Goal: Ask a question

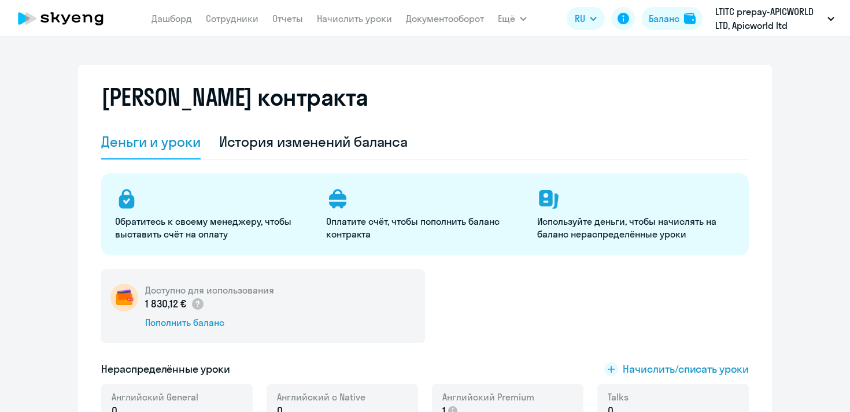
select select "english_adult_not_native_speaker"
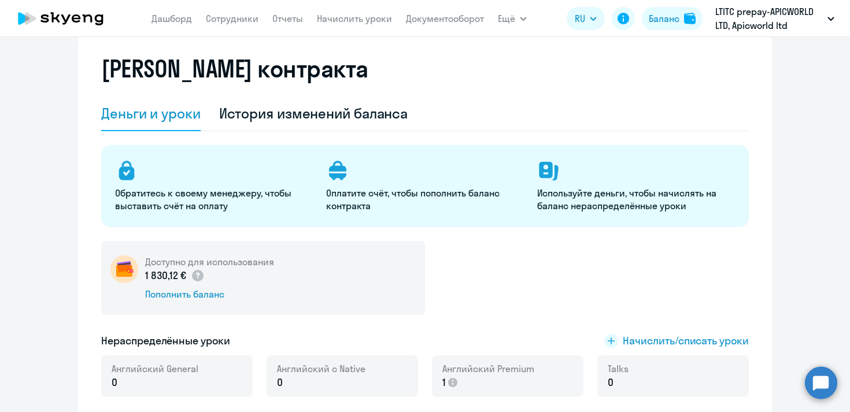
scroll to position [28, 0]
click at [224, 20] on link "Сотрудники" at bounding box center [232, 19] width 53 height 12
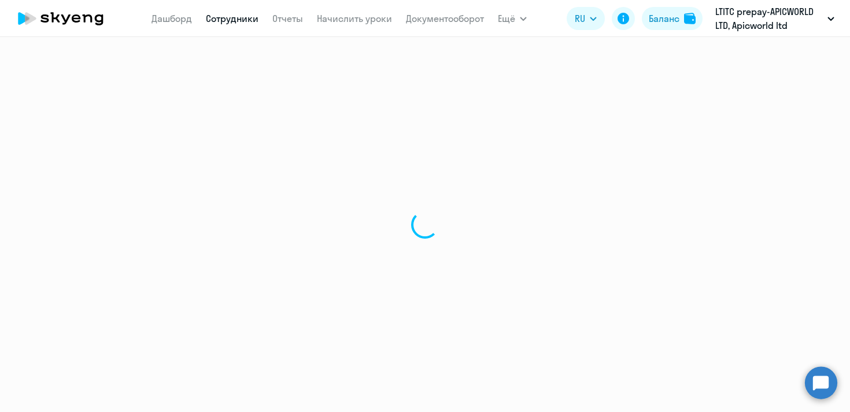
select select "30"
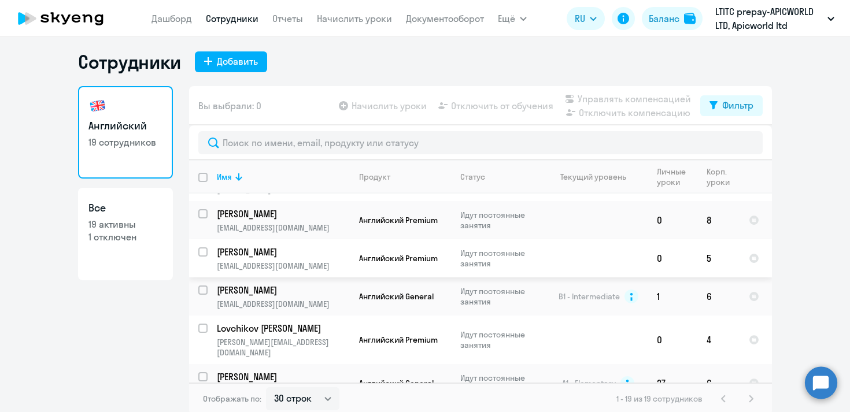
scroll to position [7, 0]
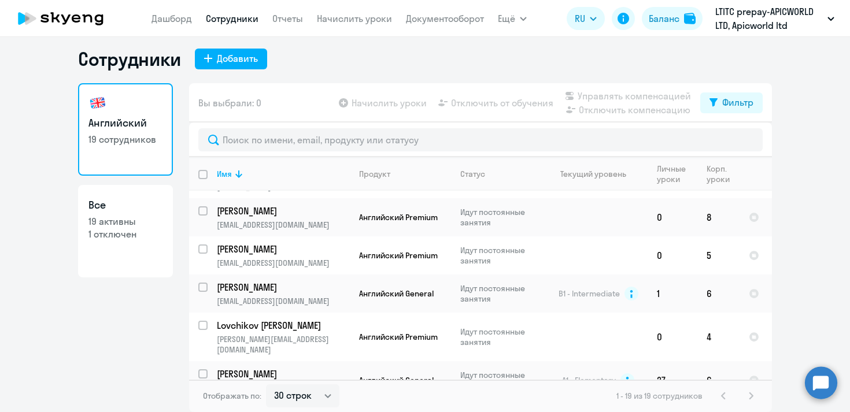
click at [750, 396] on div "1 - 19 из 19 сотрудников" at bounding box center [687, 396] width 142 height 14
click at [718, 395] on div "1 - 19 из 19 сотрудников" at bounding box center [687, 396] width 142 height 14
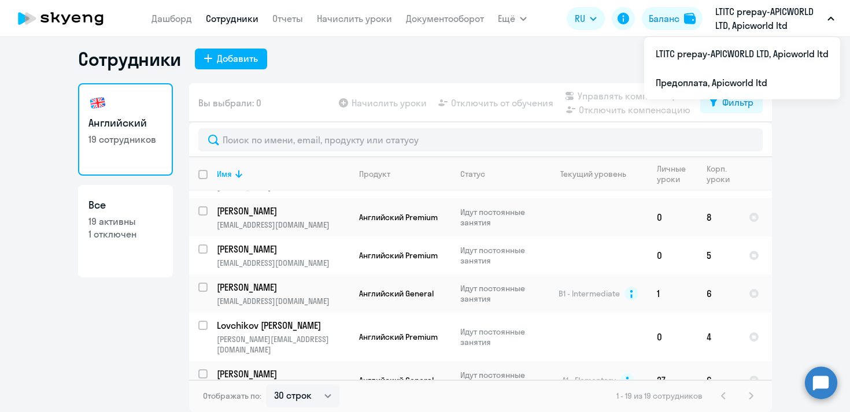
click at [741, 16] on p "LTITC prepay-APICWORLD LTD, Apicworld ltd" at bounding box center [768, 19] width 107 height 28
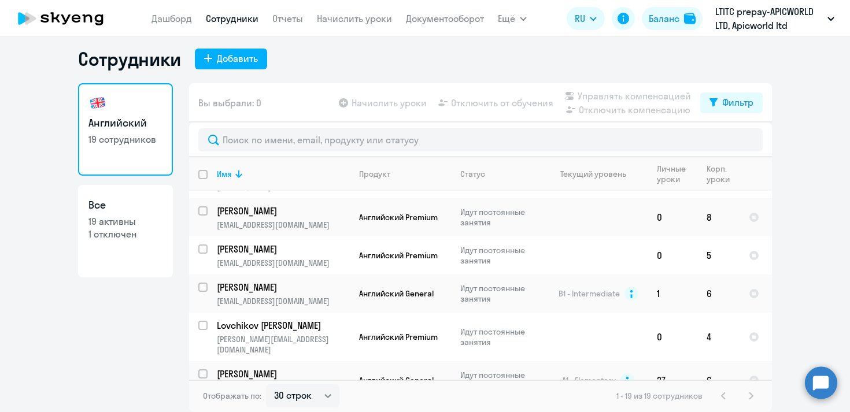
click at [741, 16] on p "LTITC prepay-APICWORLD LTD, Apicworld ltd" at bounding box center [768, 19] width 107 height 28
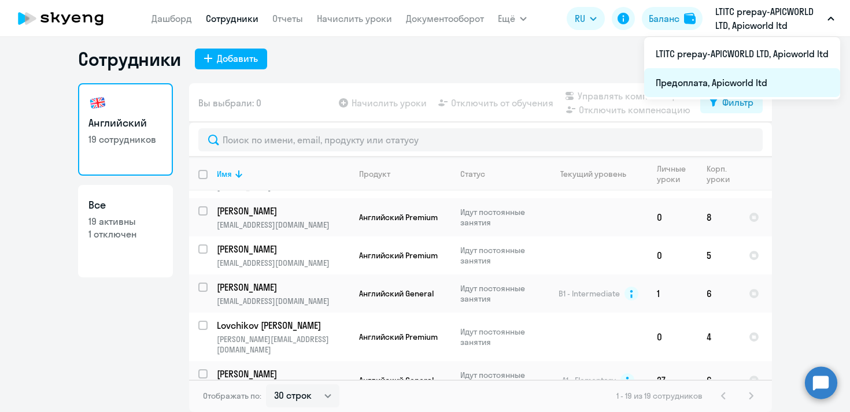
click at [736, 80] on li "Предоплата, Apicworld ltd" at bounding box center [742, 82] width 196 height 29
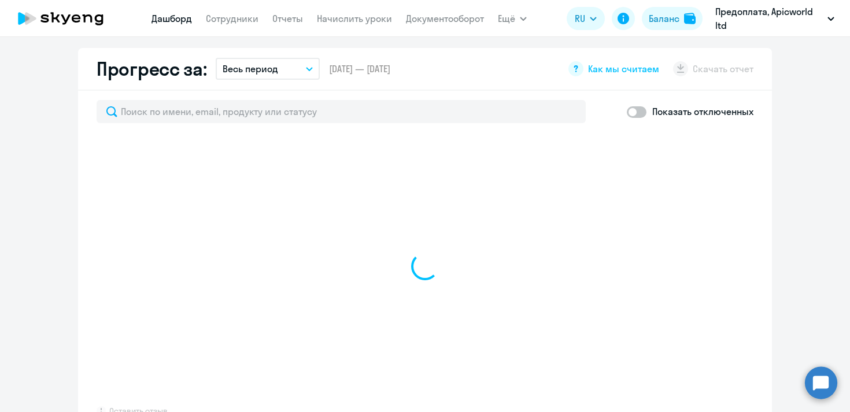
scroll to position [693, 0]
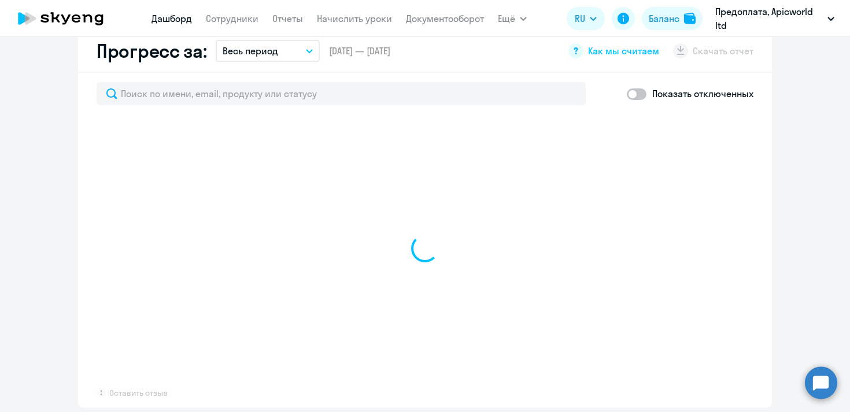
select select "30"
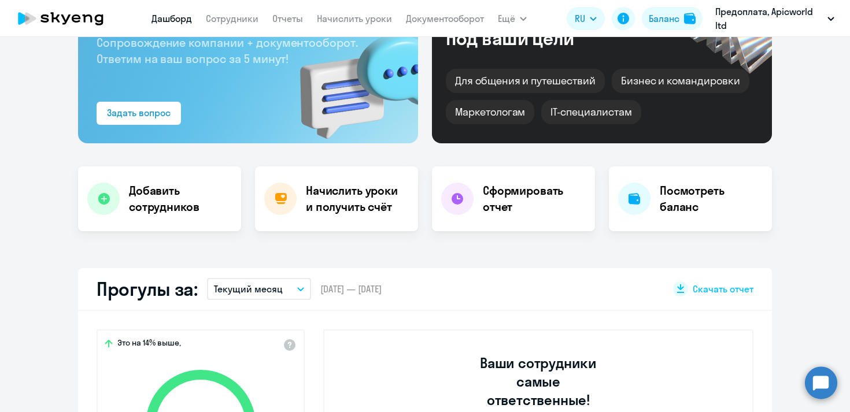
scroll to position [0, 0]
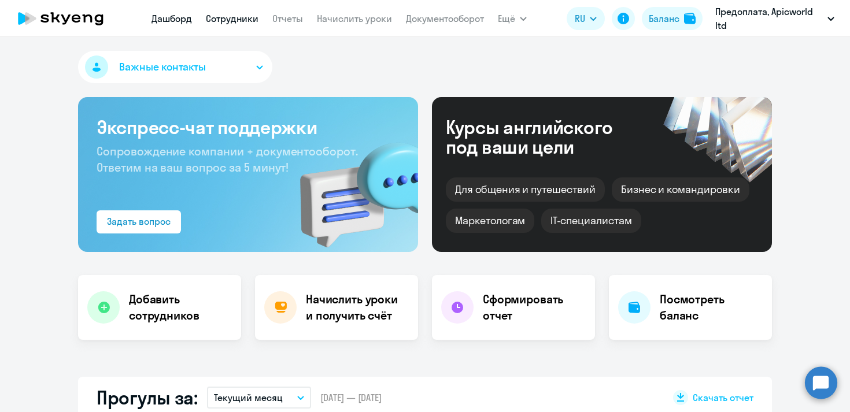
click at [232, 18] on link "Сотрудники" at bounding box center [232, 19] width 53 height 12
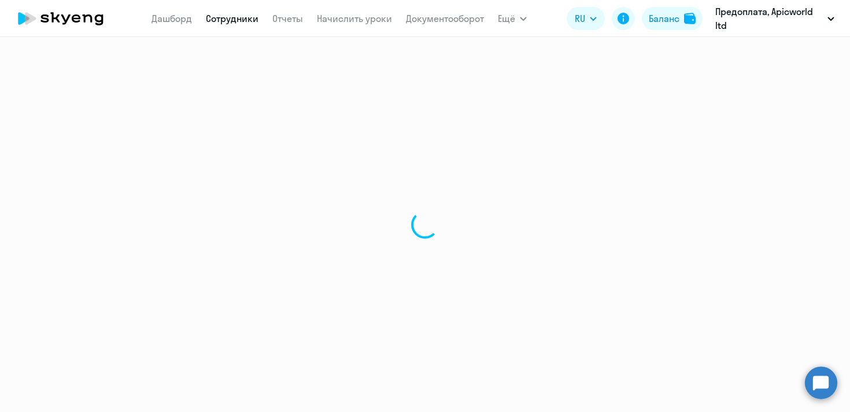
select select "30"
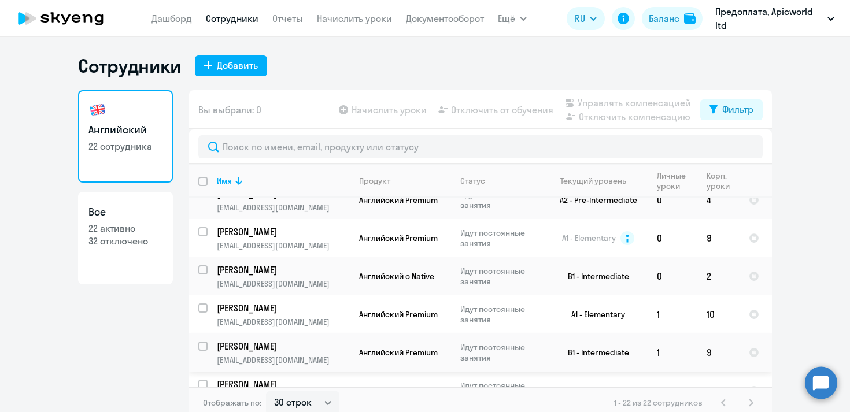
scroll to position [644, 0]
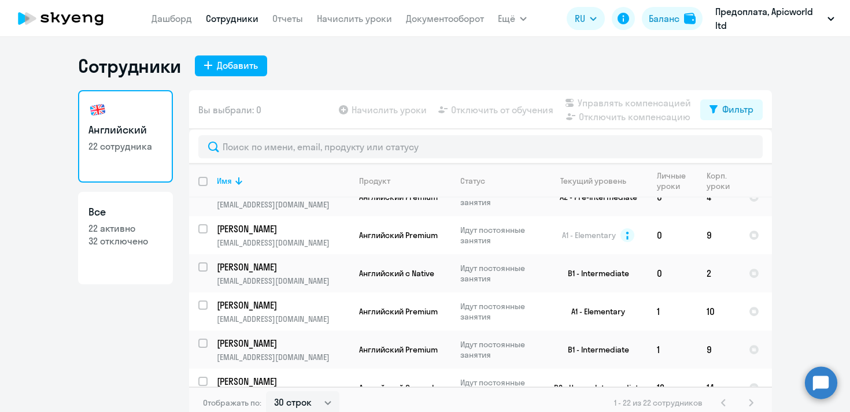
click at [822, 388] on circle at bounding box center [820, 382] width 32 height 32
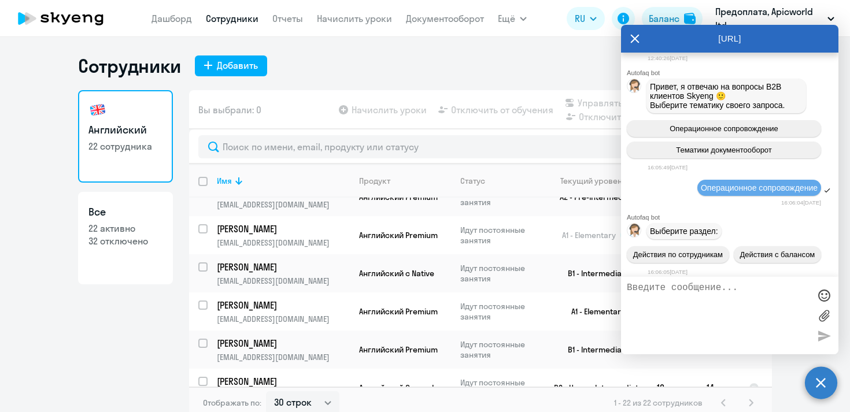
scroll to position [30165, 0]
click at [831, 17] on icon "button" at bounding box center [831, 18] width 6 height 3
click at [637, 35] on icon at bounding box center [634, 38] width 9 height 9
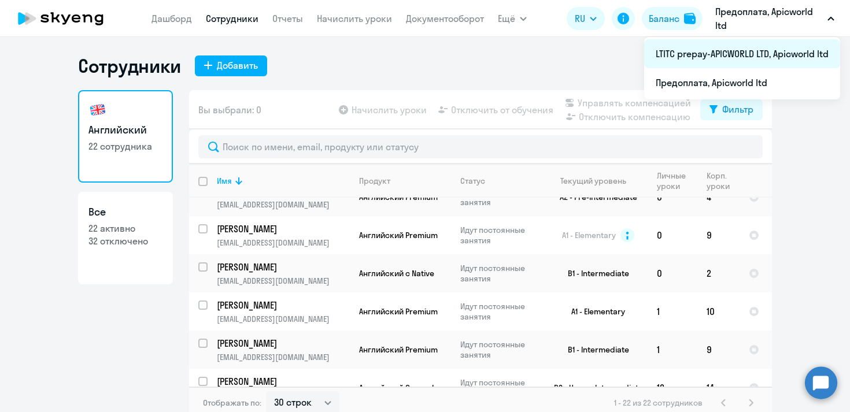
click at [763, 57] on li "LTITC prepay-APICWORLD LTD, Apicworld ltd" at bounding box center [742, 53] width 196 height 29
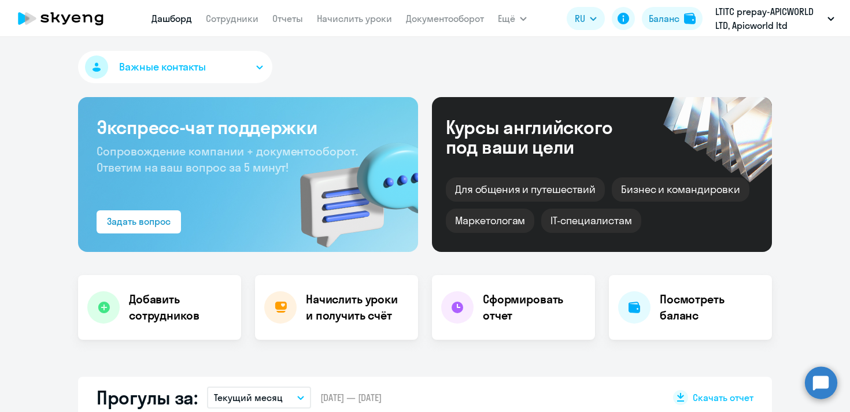
select select "30"
click at [822, 377] on circle at bounding box center [820, 382] width 32 height 32
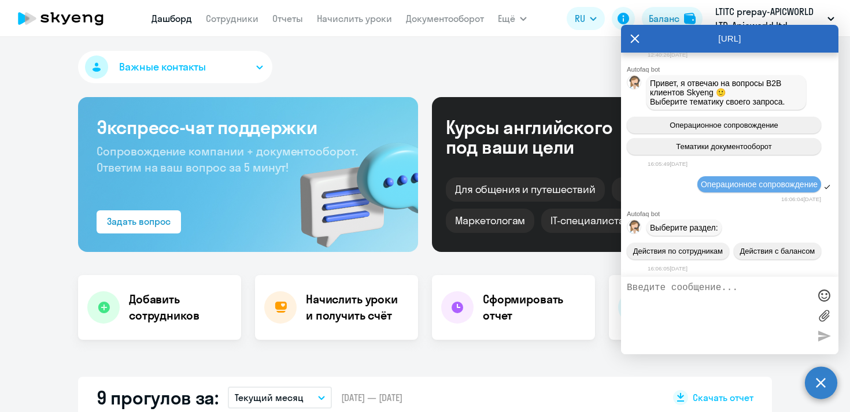
scroll to position [30166, 0]
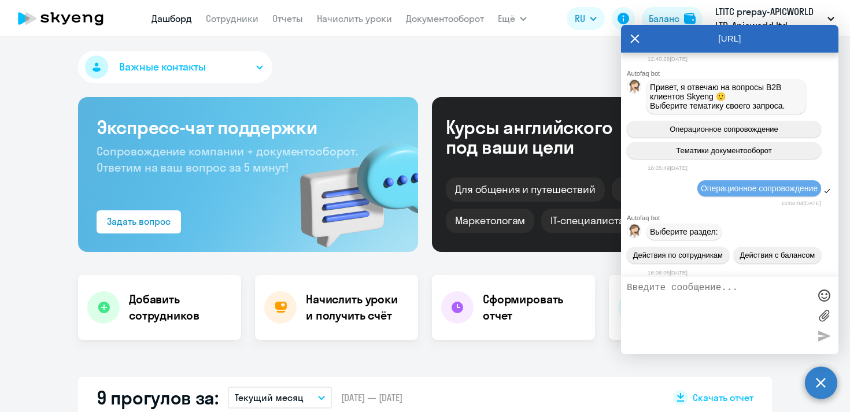
click at [641, 292] on textarea at bounding box center [717, 316] width 183 height 66
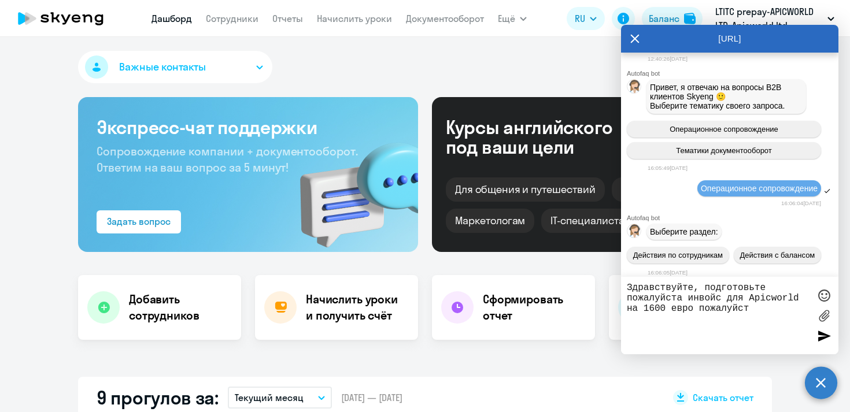
type textarea "Здравствуйте, подготовьте пожалуйста инвойс для Apicworld на 1600 евро пожалуйс…"
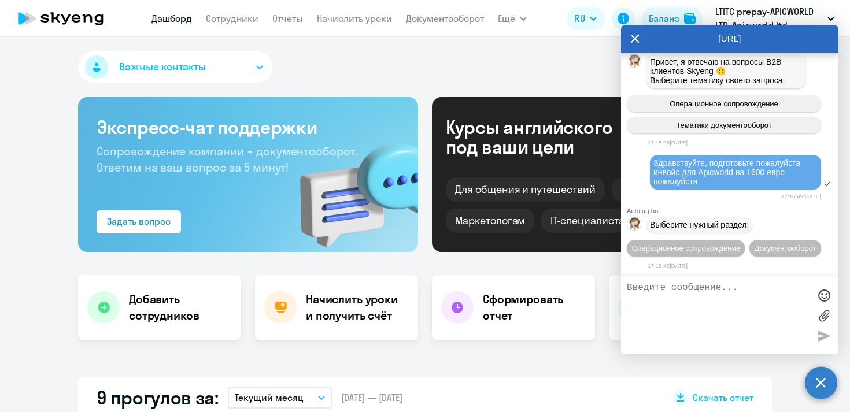
scroll to position [33240, 0]
